Goal: Task Accomplishment & Management: Use online tool/utility

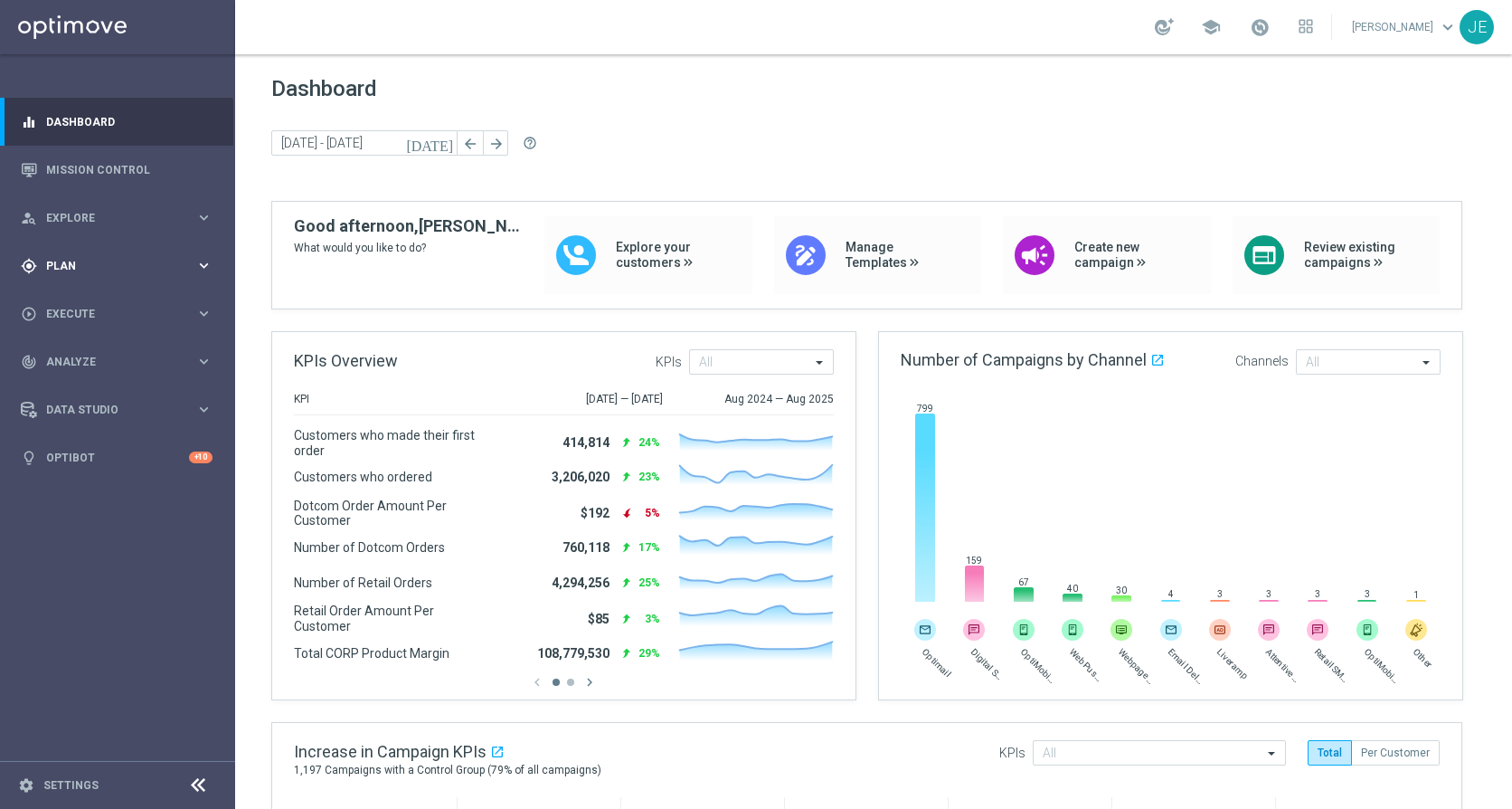
click at [93, 255] on div "gps_fixed Plan keyboard_arrow_right" at bounding box center [116, 265] width 233 height 48
click at [97, 305] on link "Target Groups" at bounding box center [117, 303] width 141 height 15
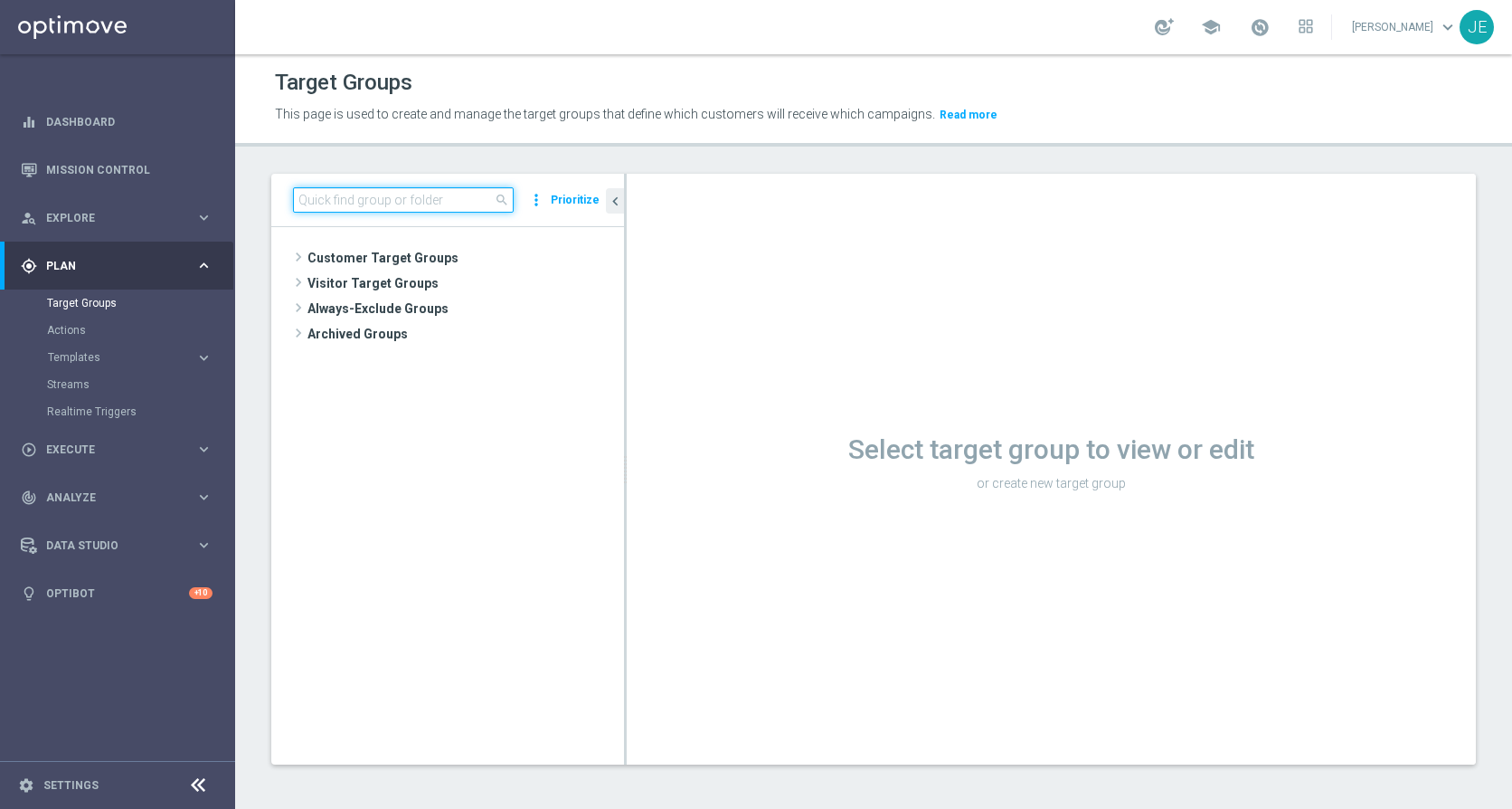
click at [367, 196] on input at bounding box center [403, 200] width 220 height 26
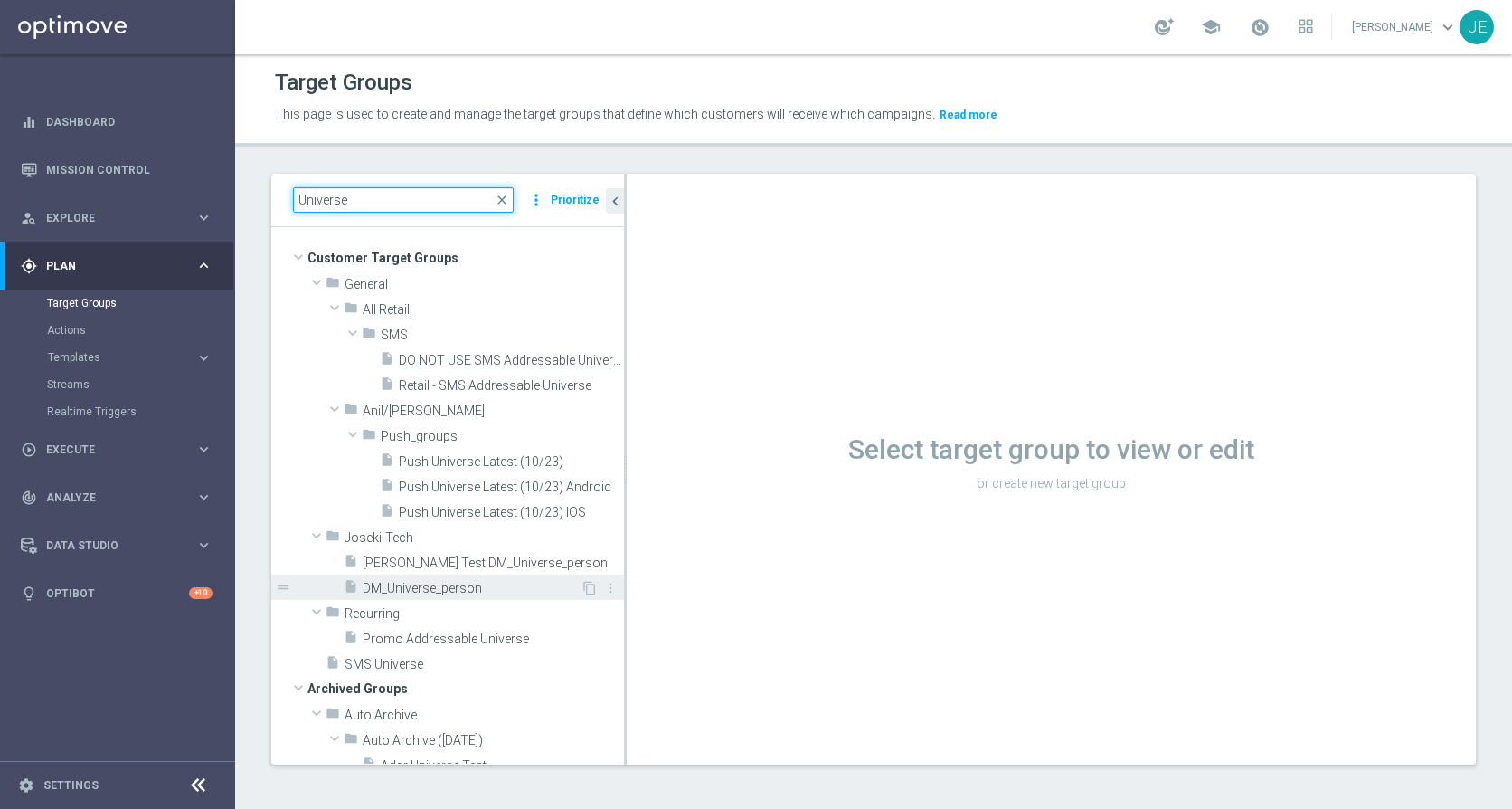
type input "Universe"
click at [436, 584] on span "DM_Universe_person" at bounding box center [471, 588] width 217 height 16
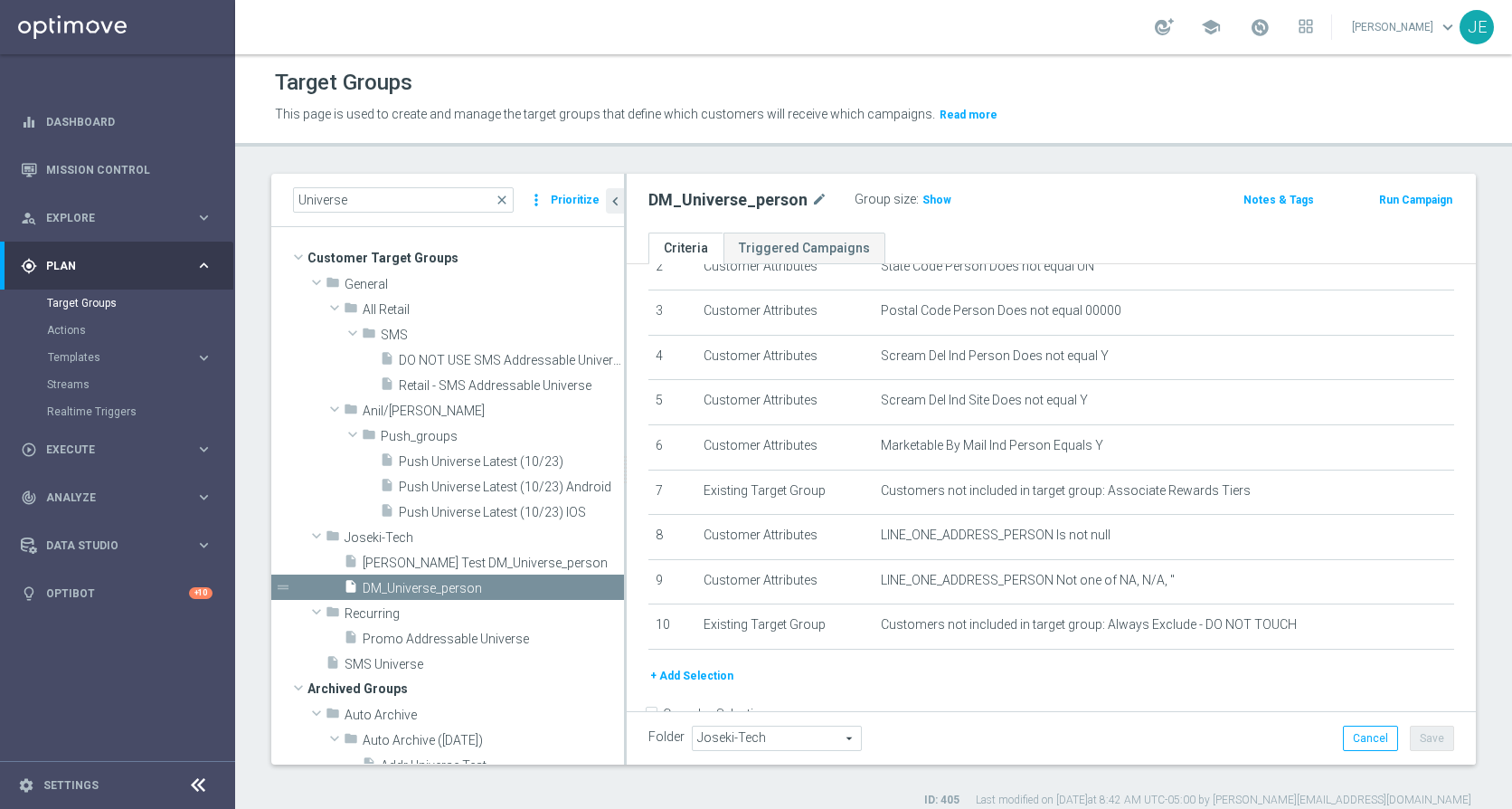
scroll to position [167, 0]
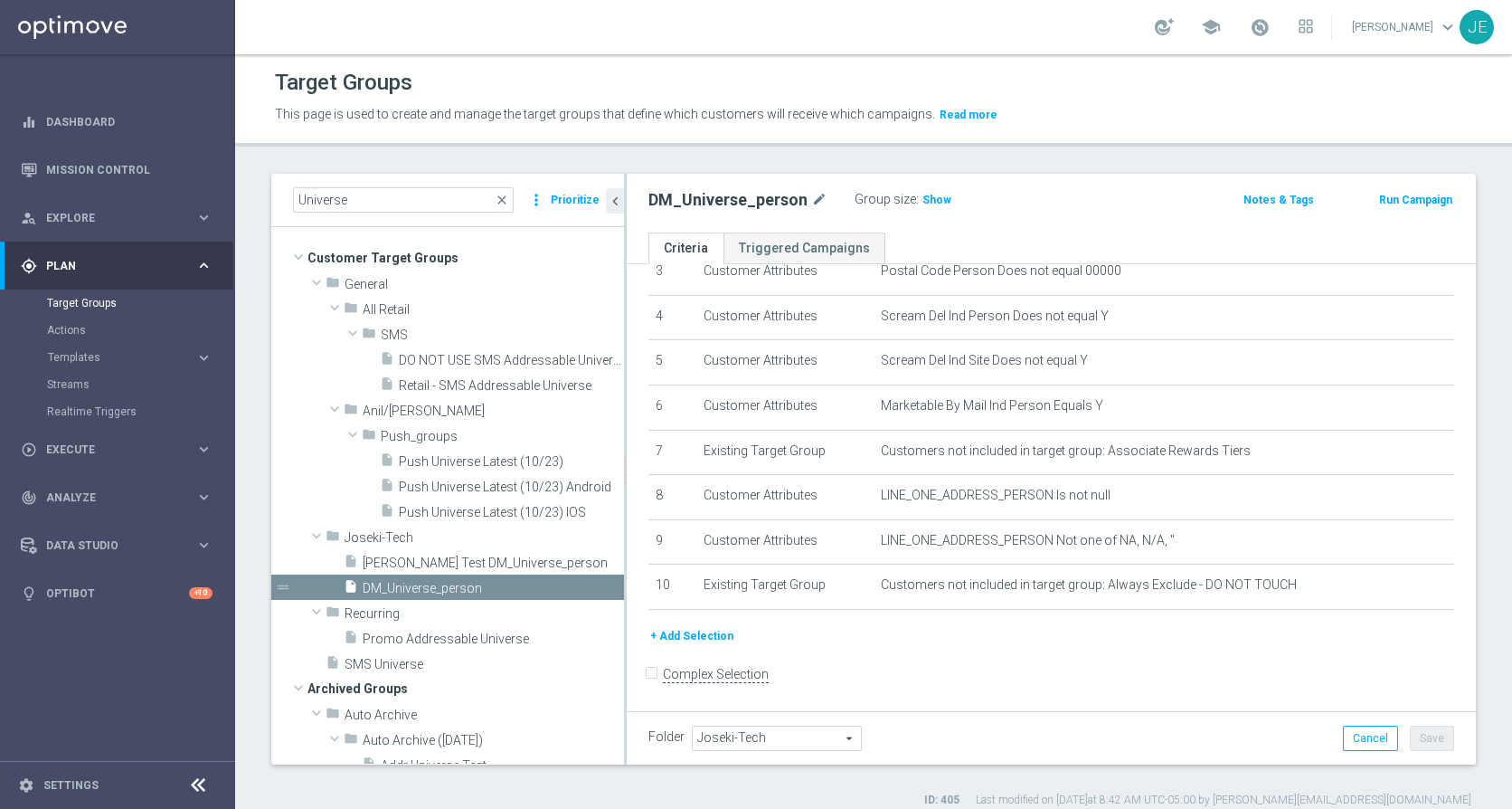
click at [706, 638] on button "+ Add Selection" at bounding box center [692, 636] width 87 height 20
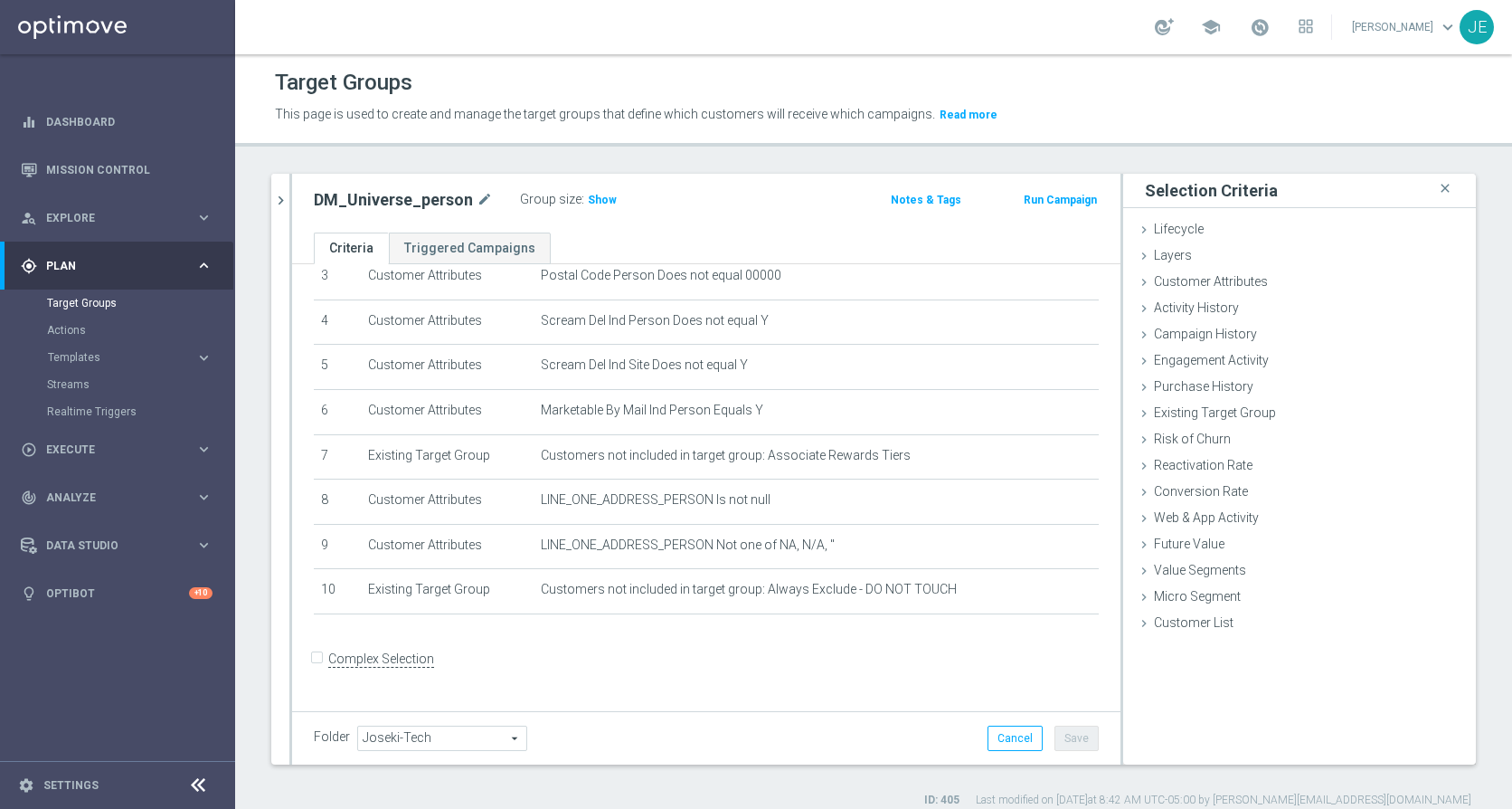
scroll to position [148, 0]
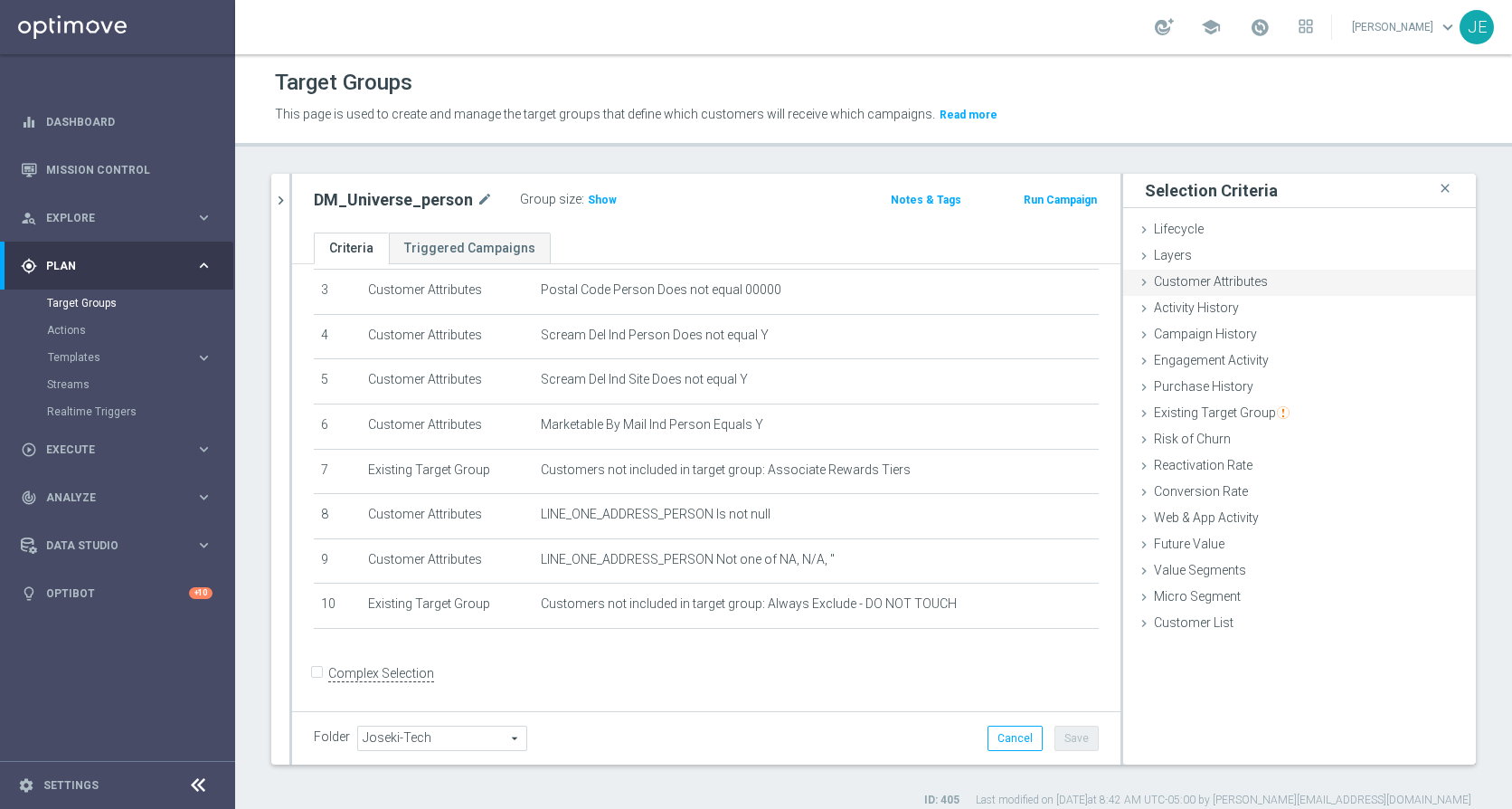
click at [1185, 287] on span "Customer Attributes" at bounding box center [1211, 282] width 114 height 15
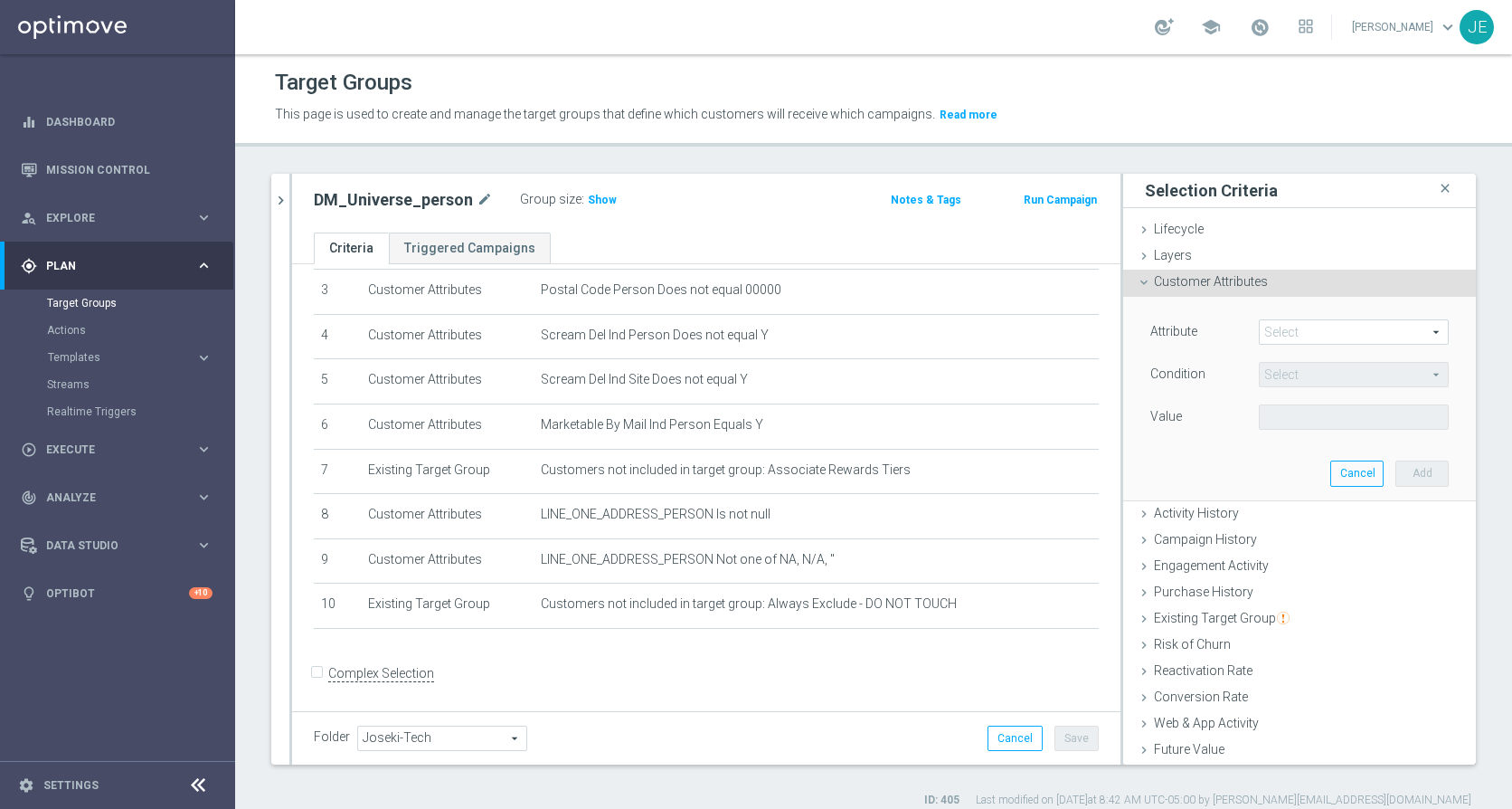
click at [1288, 330] on span at bounding box center [1354, 332] width 188 height 24
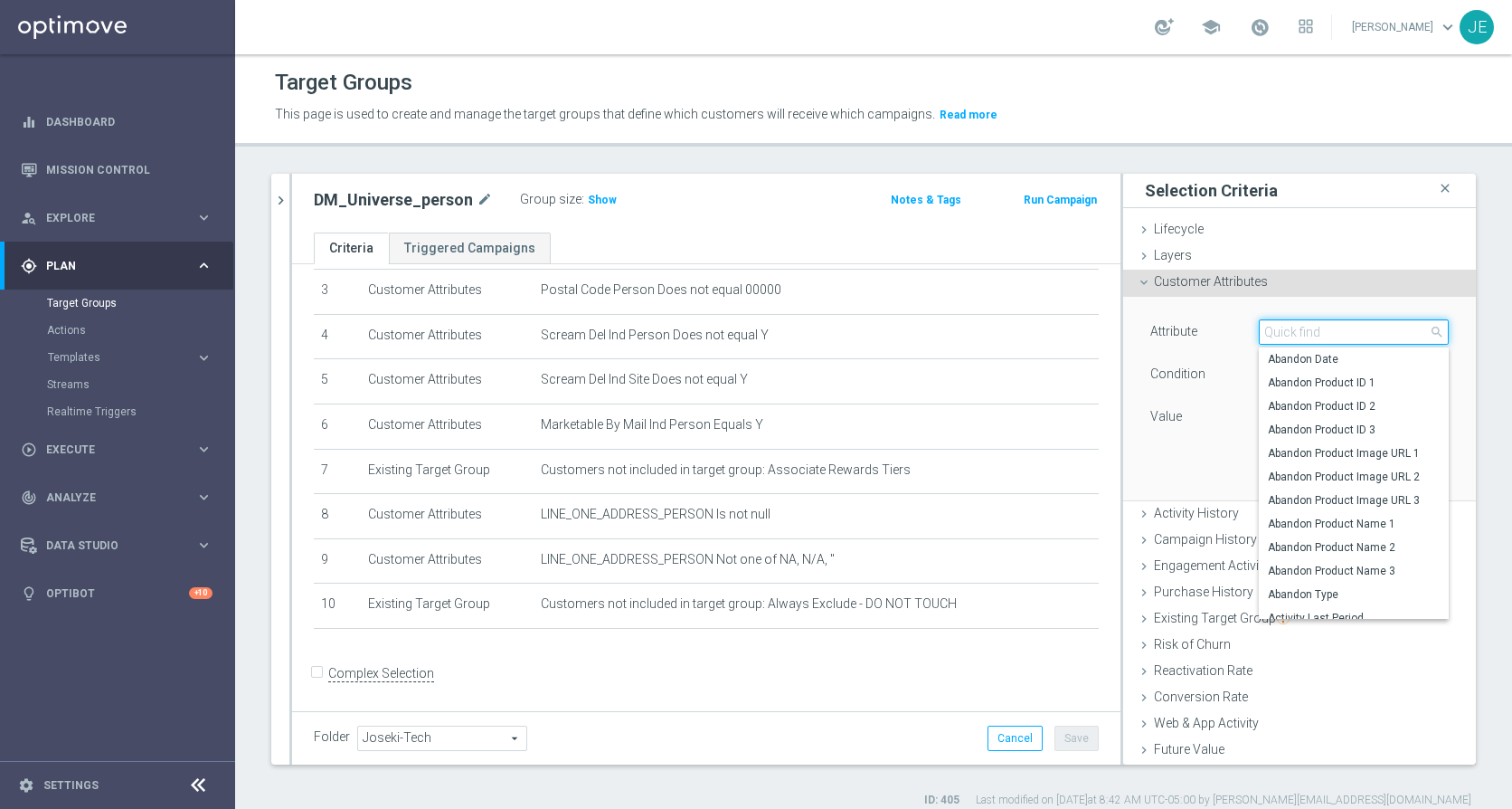
click at [1288, 330] on input "search" at bounding box center [1354, 332] width 190 height 26
type input "sms"
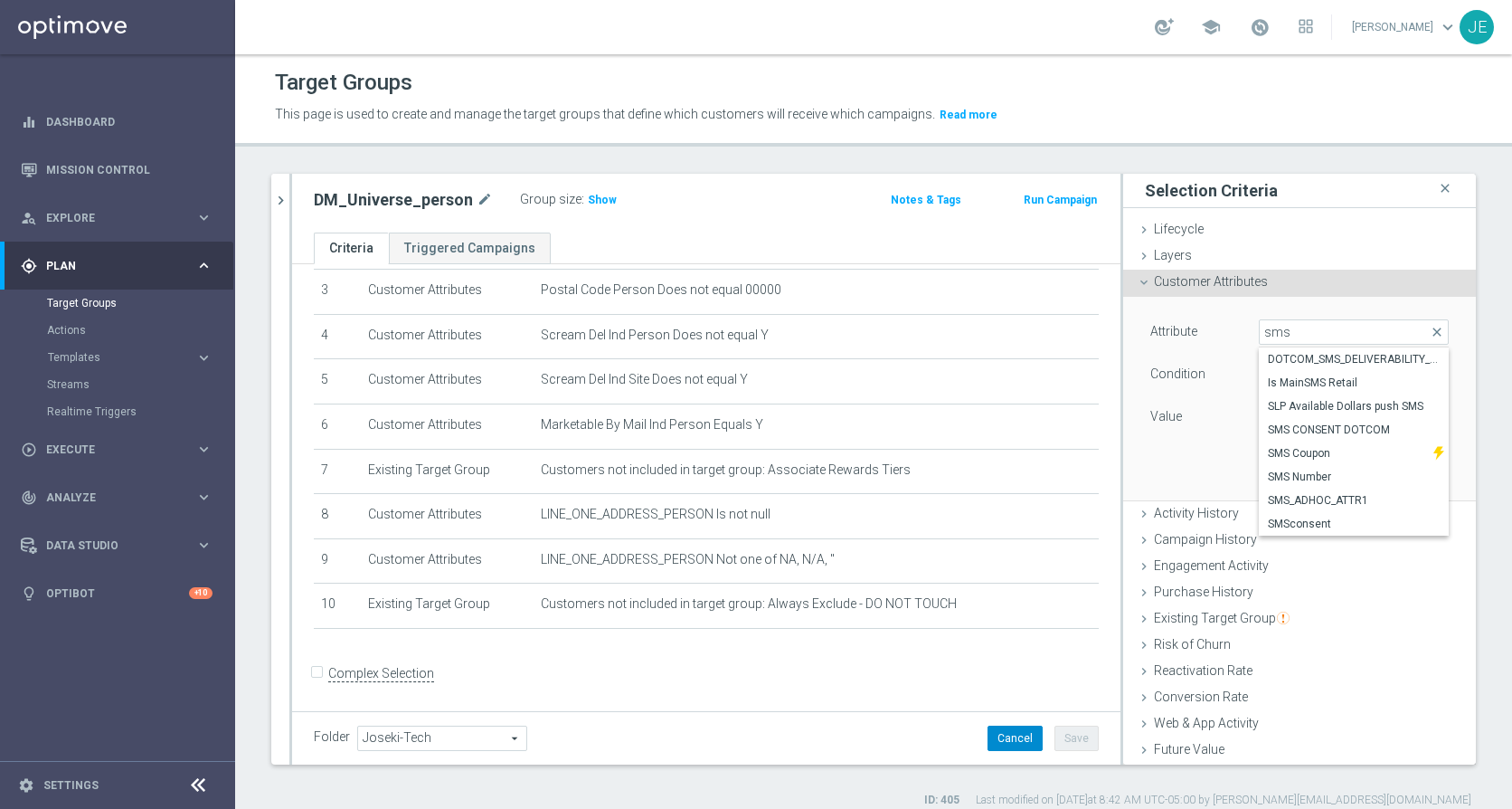
click at [1016, 741] on button "Cancel" at bounding box center [1015, 739] width 55 height 26
